Goal: Information Seeking & Learning: Find specific fact

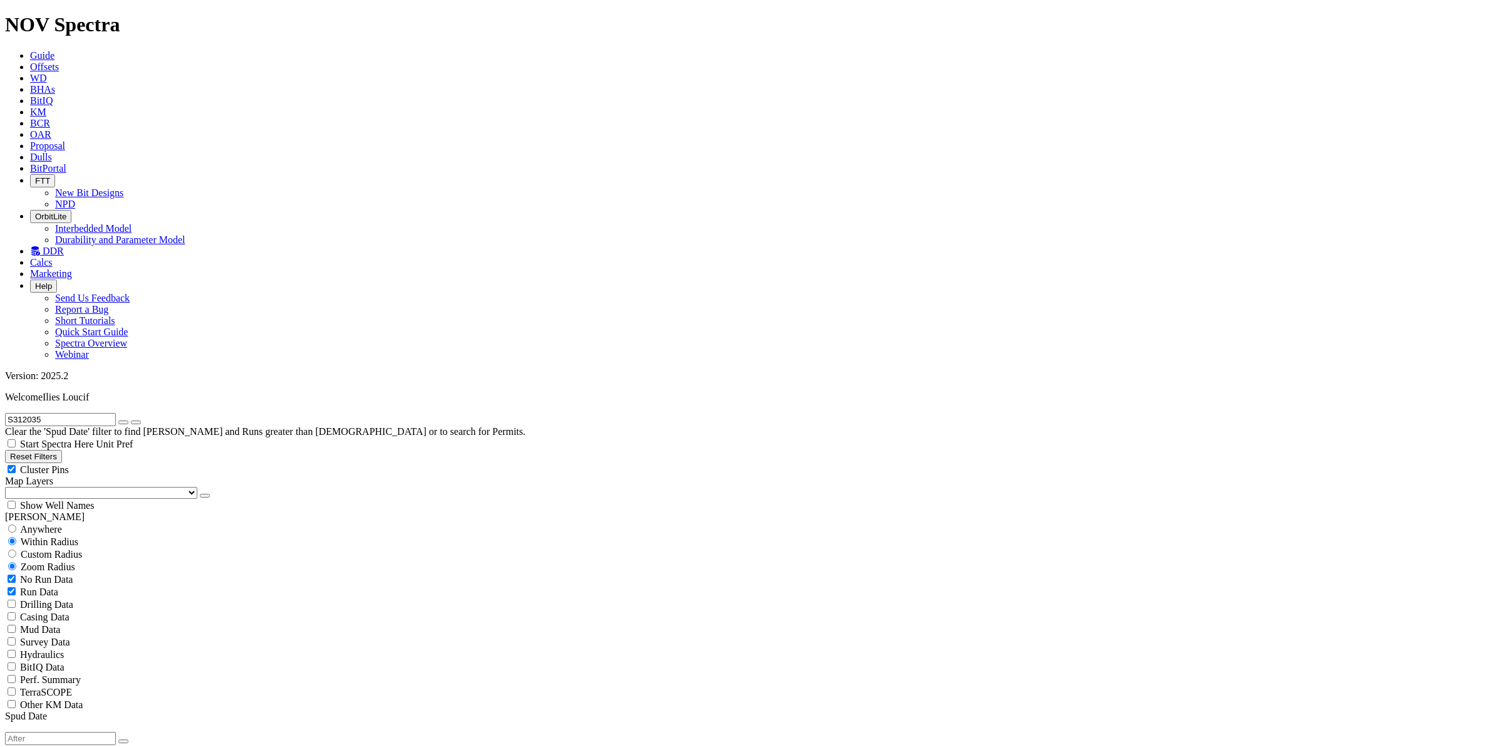
drag, startPoint x: 51, startPoint y: 58, endPoint x: -49, endPoint y: 54, distance: 100.9
type input "HWYH-1311"
click at [47, 450] on button "Reset Filters" at bounding box center [33, 456] width 57 height 13
type input "[DATE]"
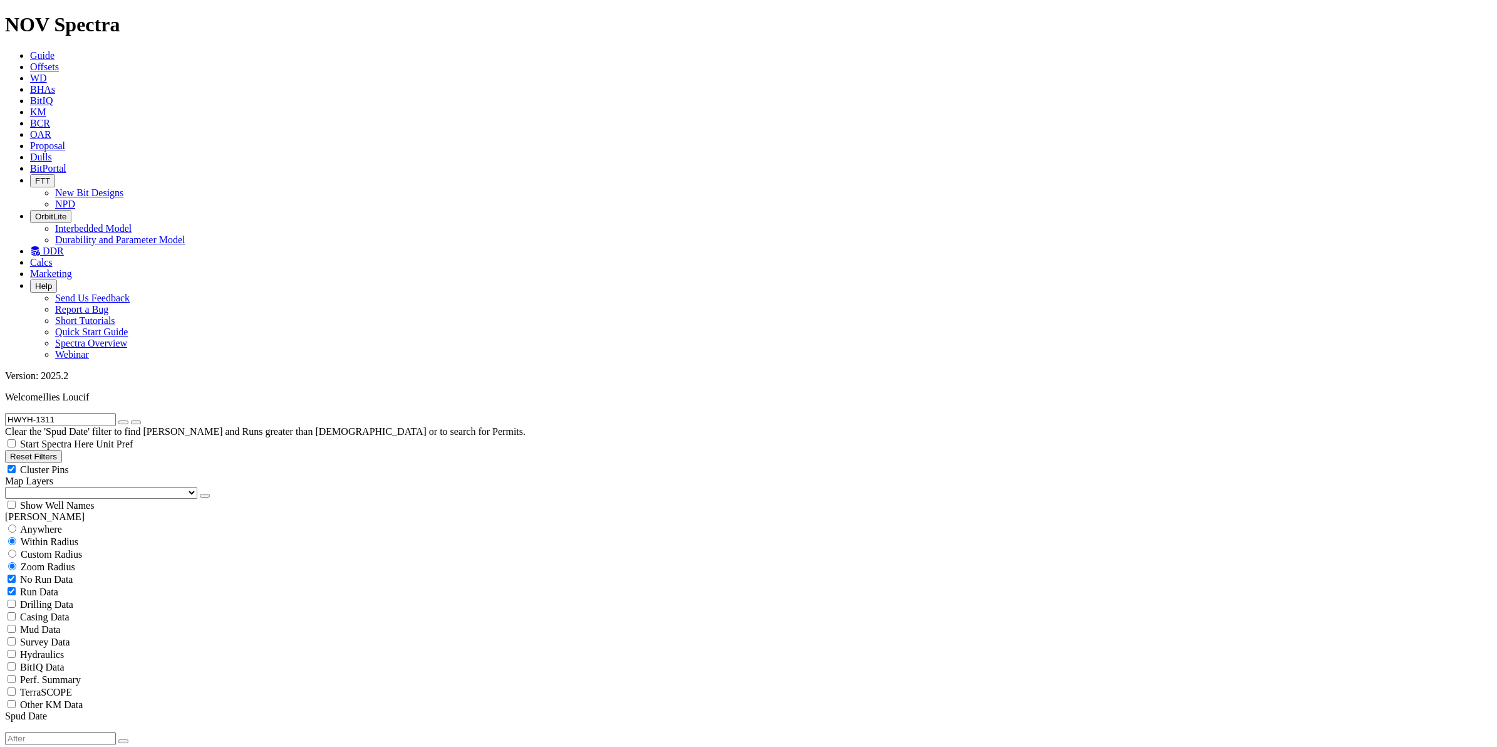
type input "[DATE]"
click at [51, 450] on button "Reset Filters" at bounding box center [33, 456] width 57 height 13
click at [64, 710] on link "(Clear)" at bounding box center [63, 715] width 28 height 11
click at [86, 413] on input "text" at bounding box center [60, 419] width 111 height 13
type input "HWYH-1311"
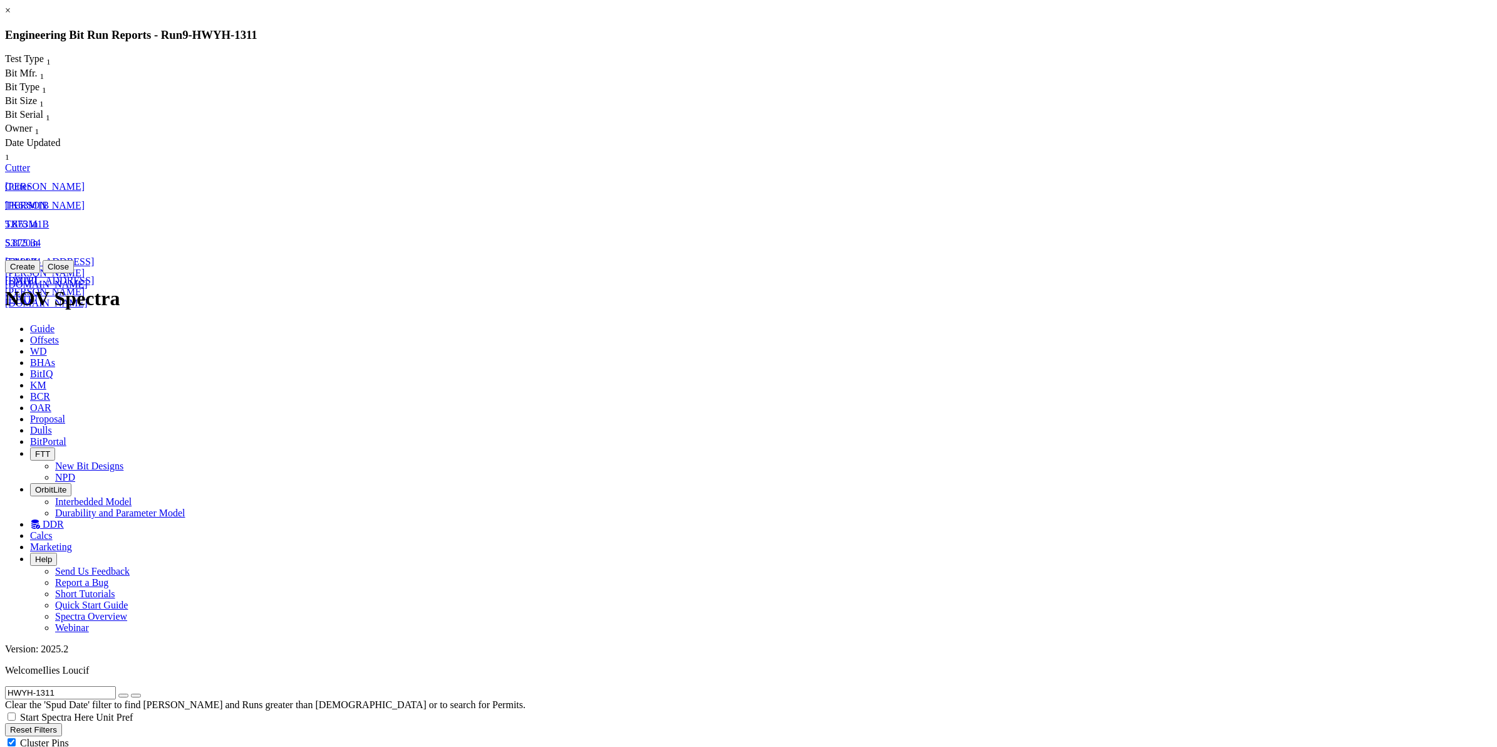
click at [49, 219] on span "TK63M1B" at bounding box center [27, 224] width 44 height 11
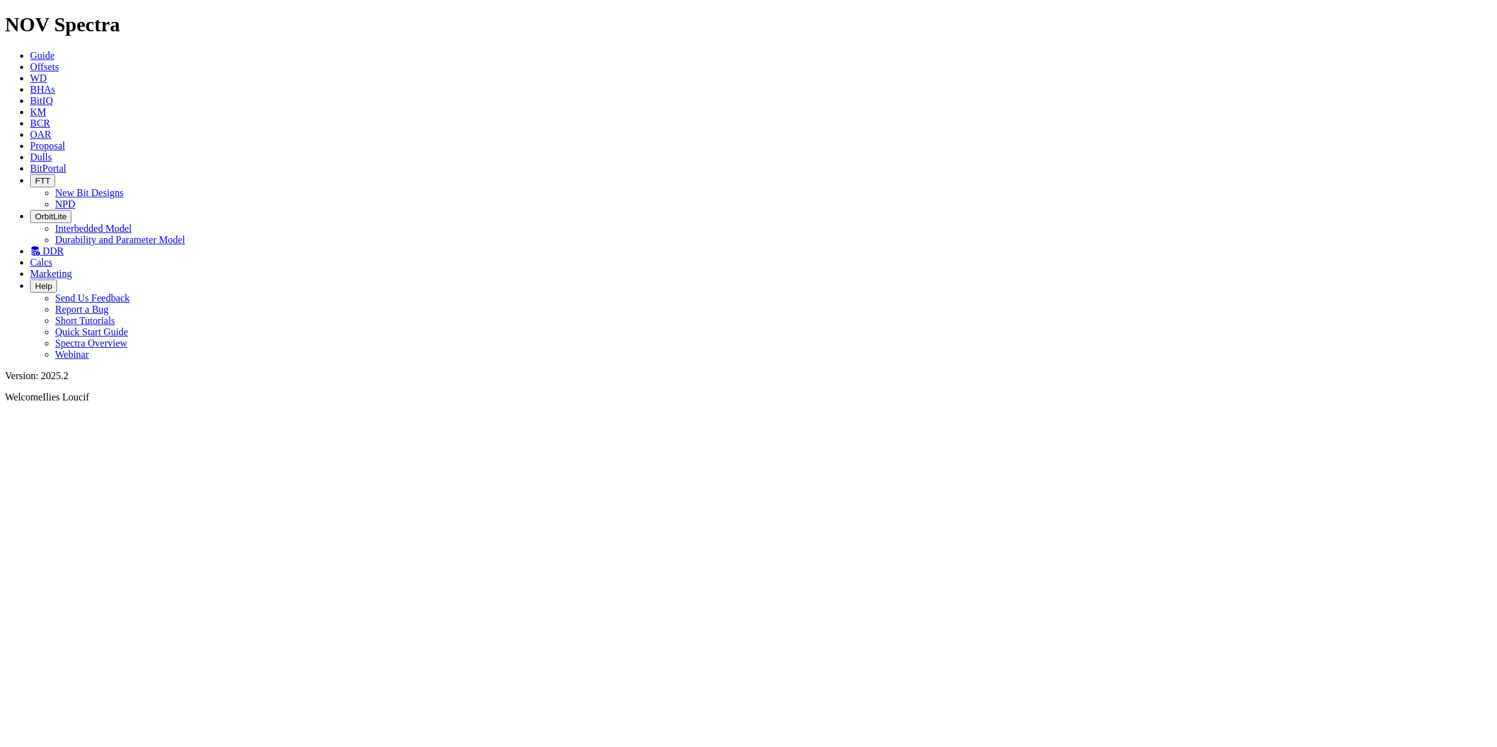
select select "Cutter"
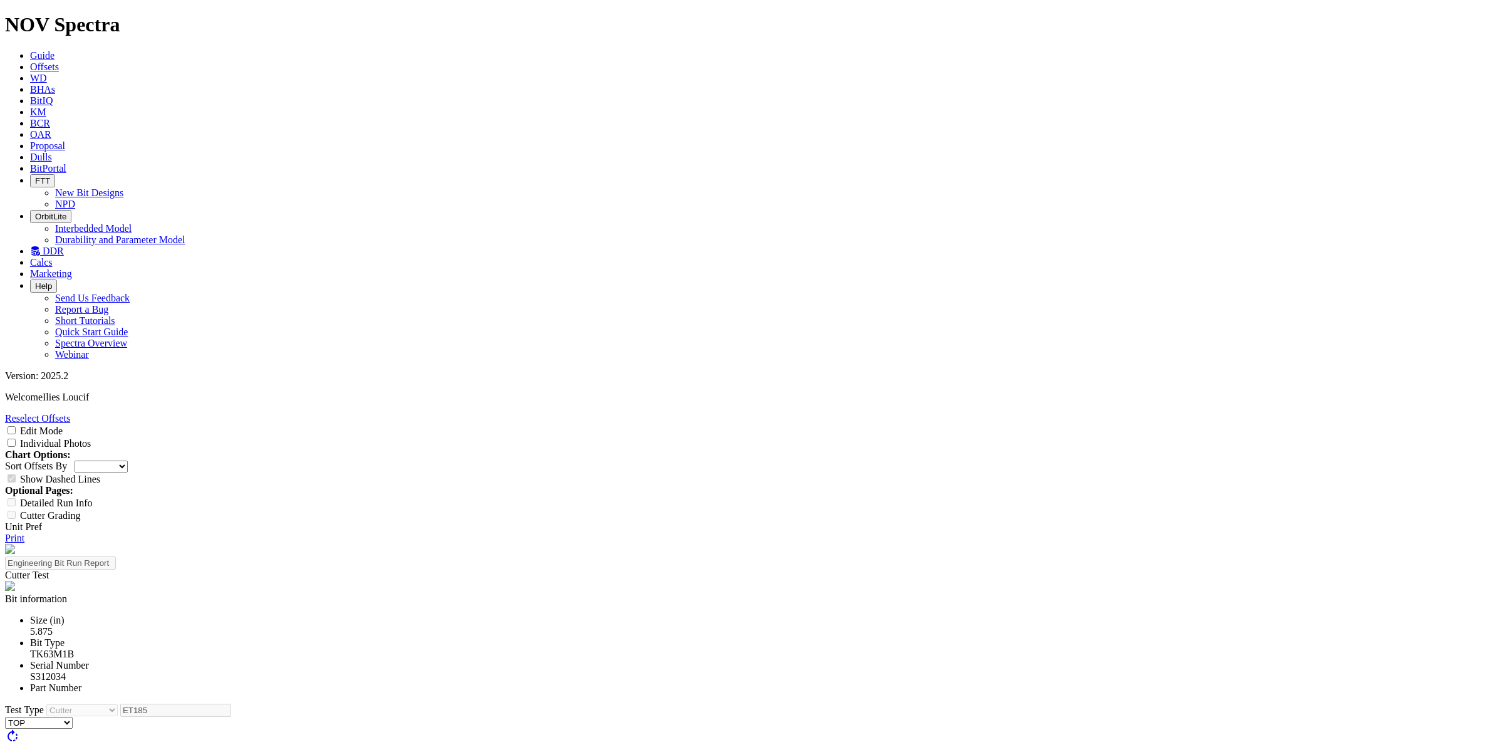
click at [652, 746] on div at bounding box center [751, 759] width 2219 height 0
click at [24, 532] on link "Print" at bounding box center [14, 537] width 19 height 11
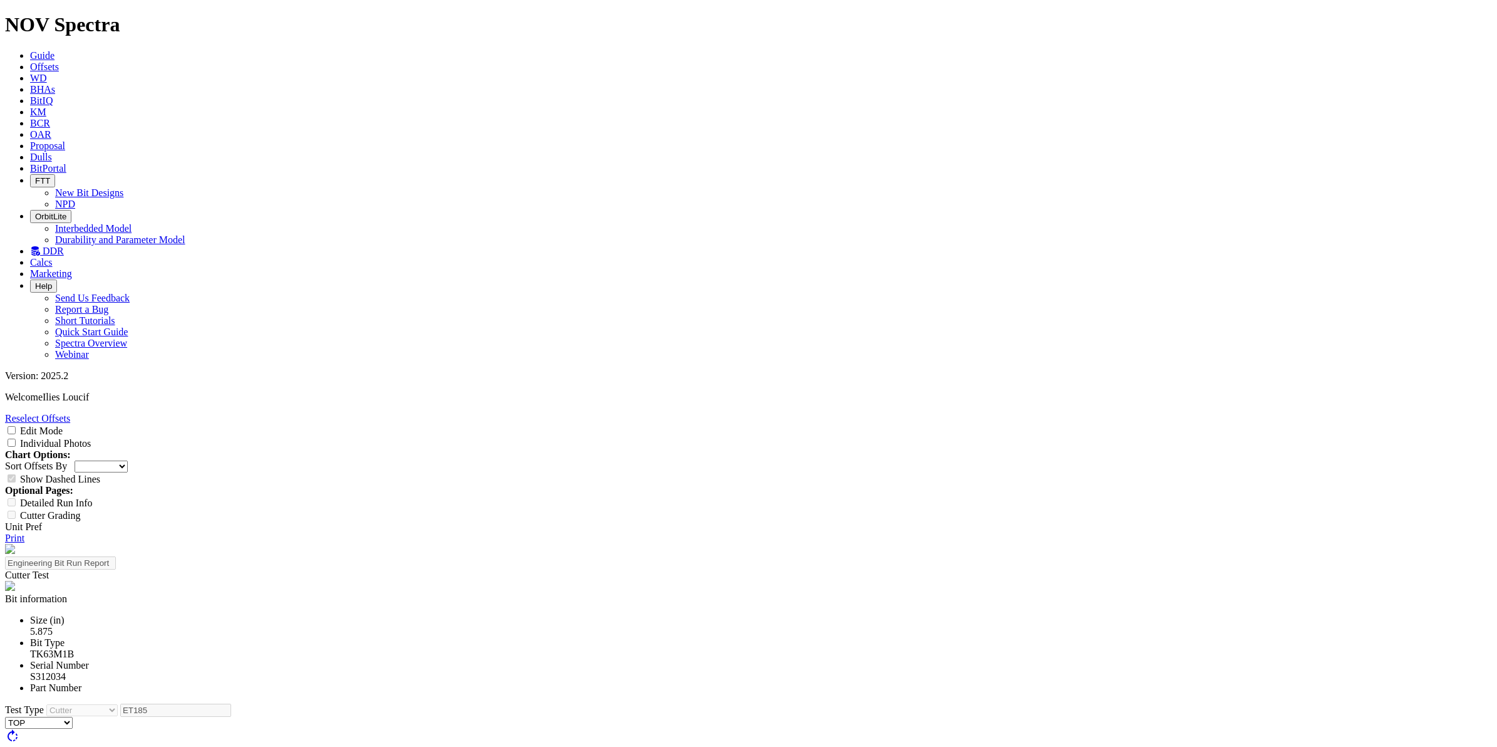
click at [16, 439] on input "Individual Photos" at bounding box center [12, 443] width 8 height 8
checkbox input "true"
drag, startPoint x: 1494, startPoint y: 102, endPoint x: 1493, endPoint y: 119, distance: 17.0
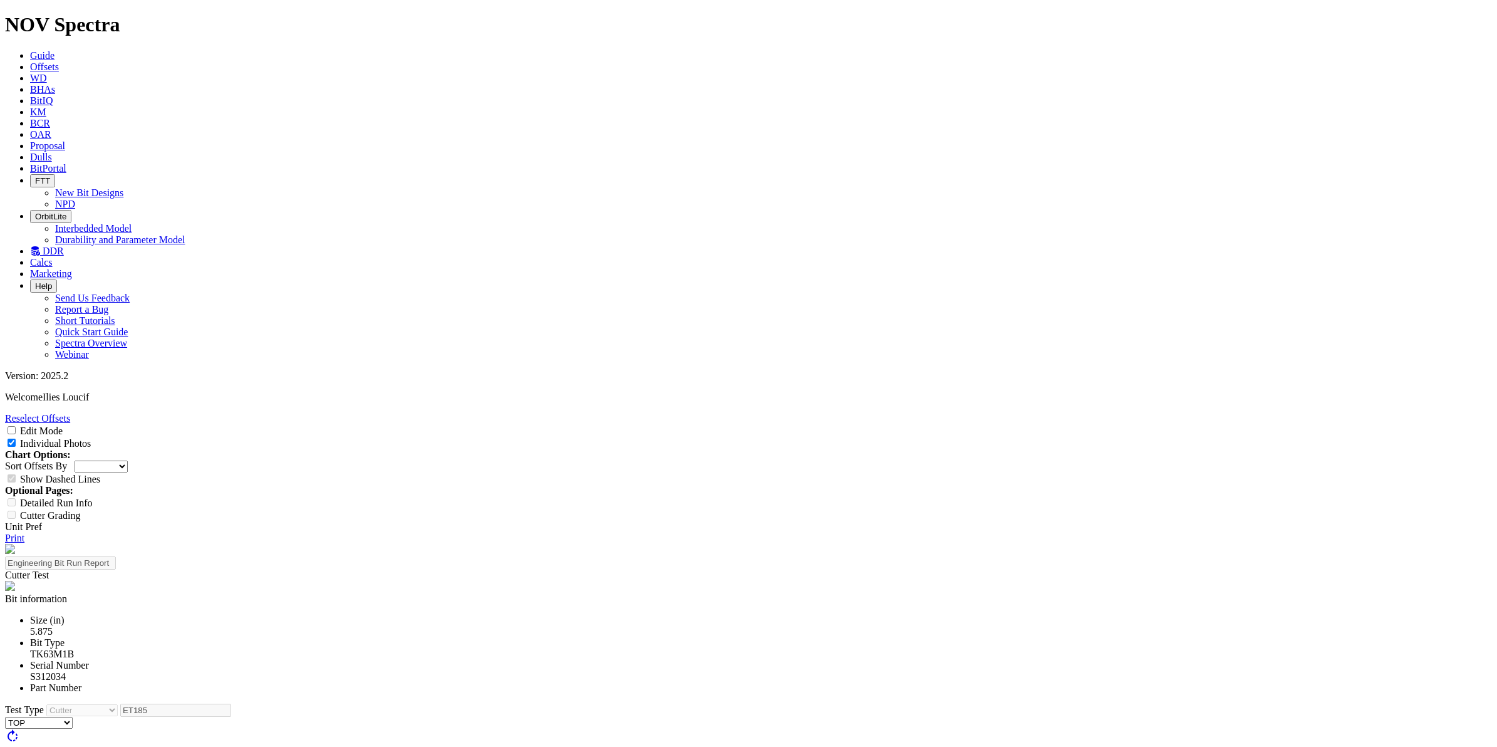
drag, startPoint x: 1493, startPoint y: 105, endPoint x: 1493, endPoint y: 112, distance: 6.9
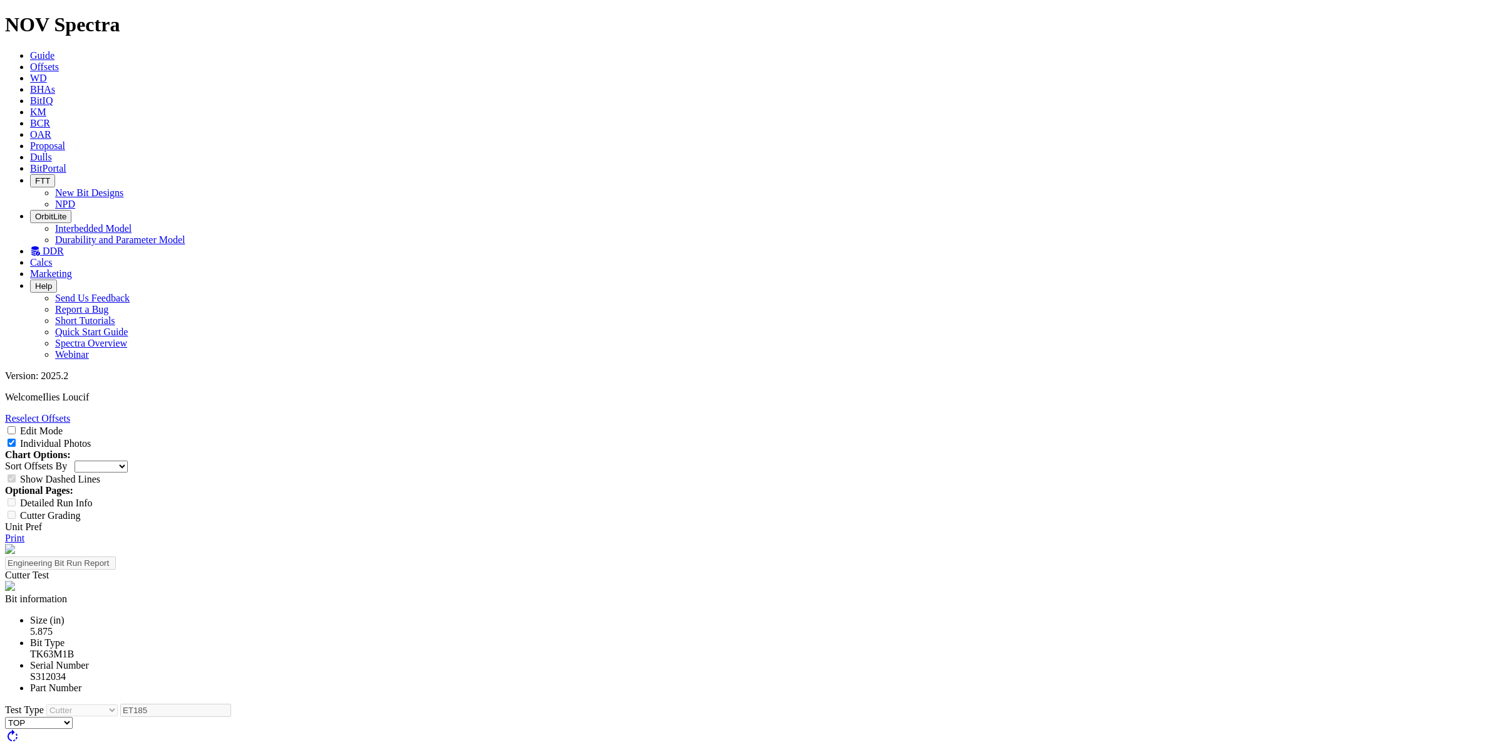
scroll to position [398, 0]
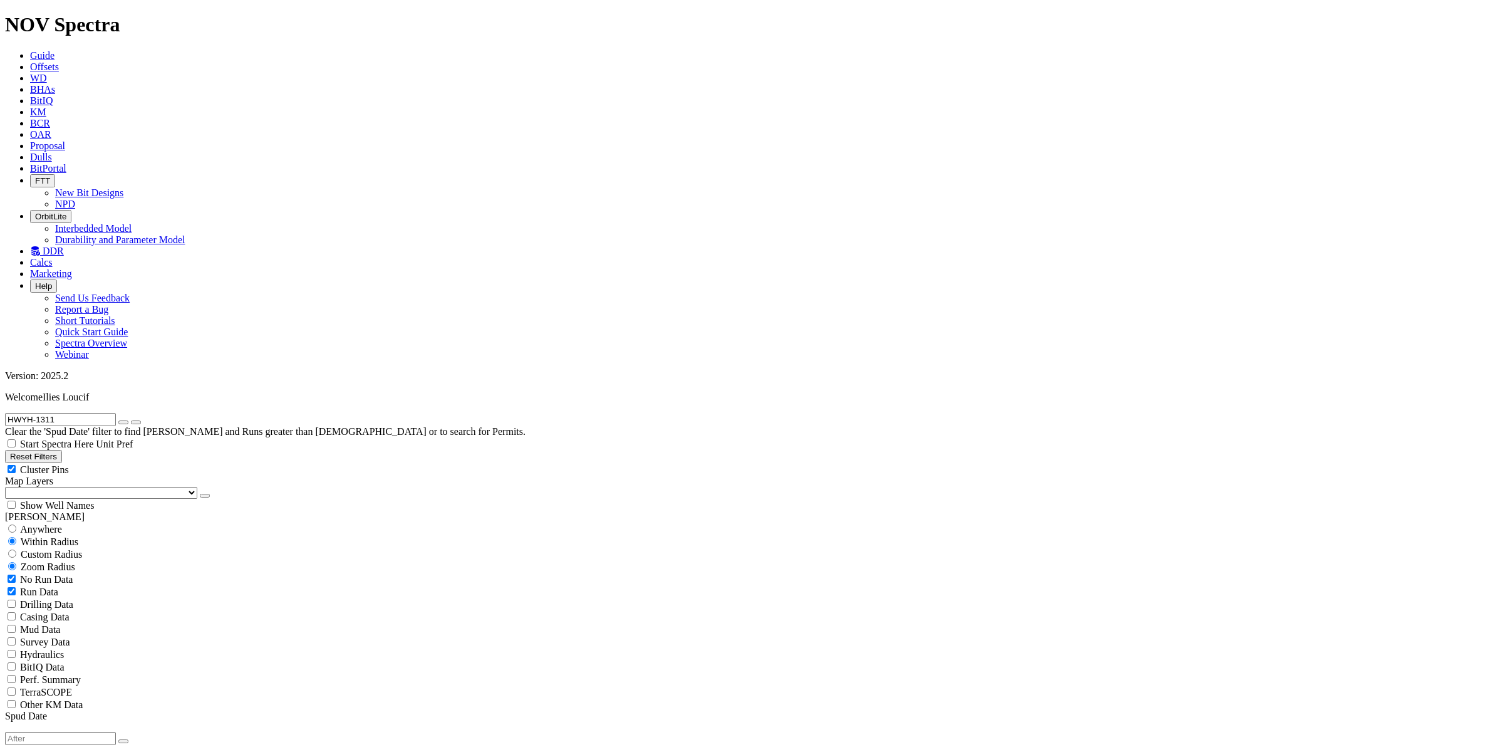
scroll to position [190, 0]
